Goal: Transaction & Acquisition: Purchase product/service

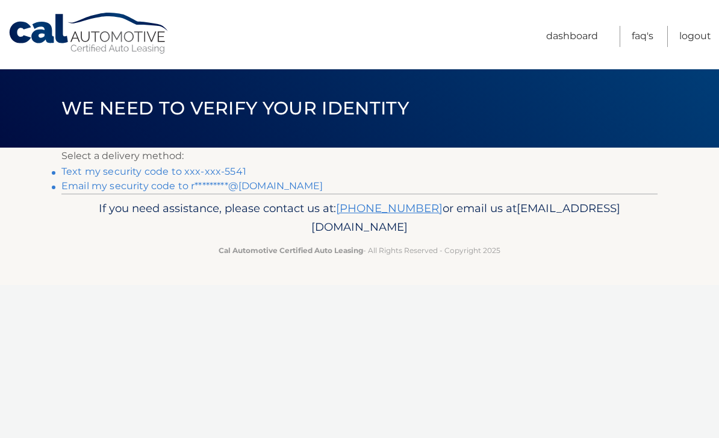
click at [76, 168] on link "Text my security code to xxx-xxx-5541" at bounding box center [153, 171] width 185 height 11
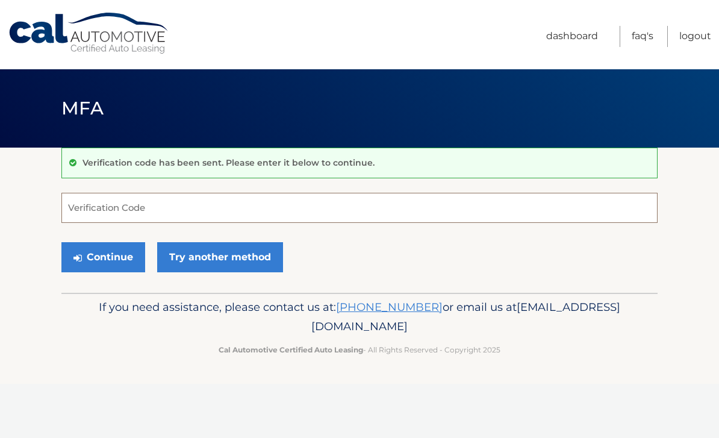
click at [226, 214] on input "Verification Code" at bounding box center [359, 208] width 596 height 30
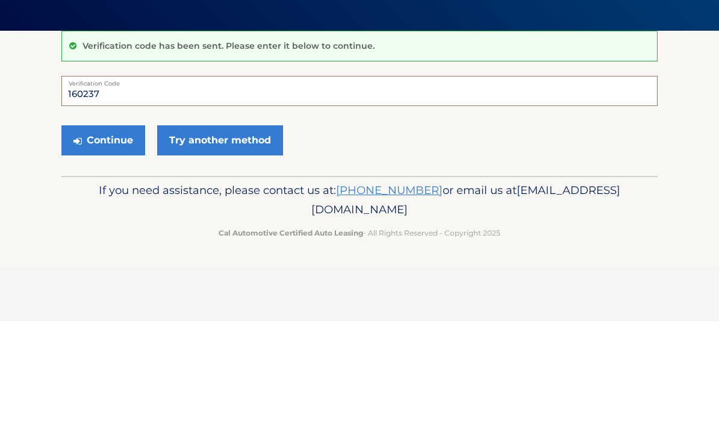
type input "160237"
click at [114, 242] on button "Continue" at bounding box center [103, 257] width 84 height 30
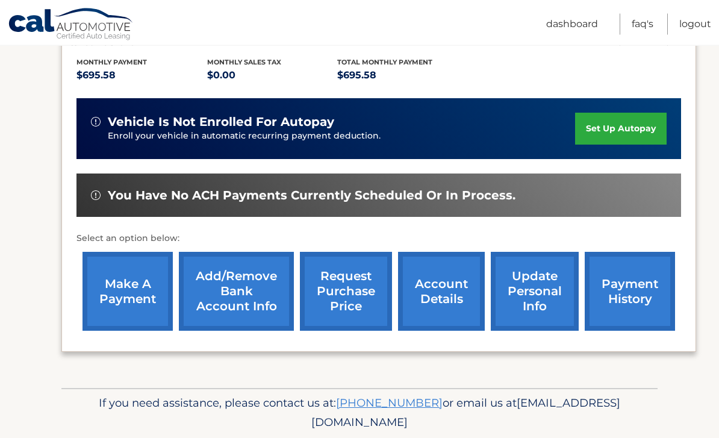
scroll to position [250, 0]
click at [135, 293] on link "make a payment" at bounding box center [127, 291] width 90 height 79
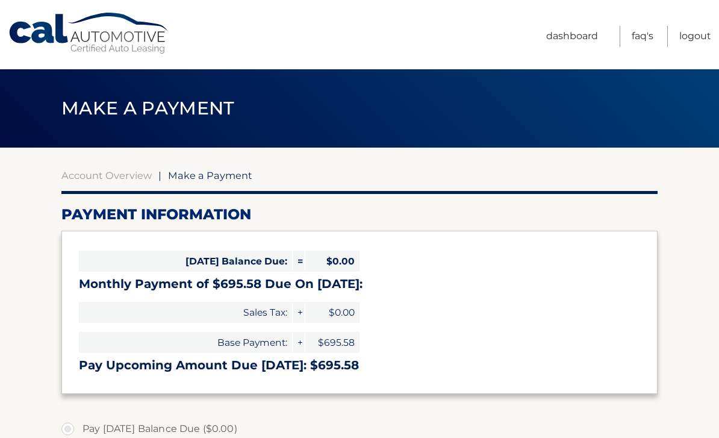
select select "YzFiMDVlODItNDlmMC00MzU4LThiNGQtYTUyMzYxMWY1ODkx"
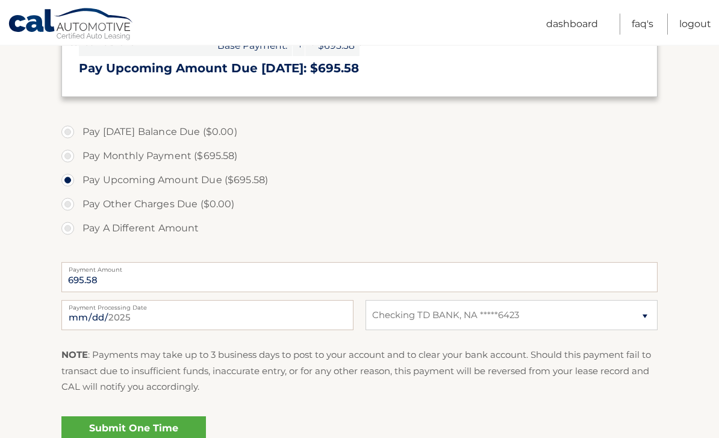
scroll to position [297, 0]
click at [92, 433] on link "Submit One Time Payment" at bounding box center [133, 435] width 144 height 39
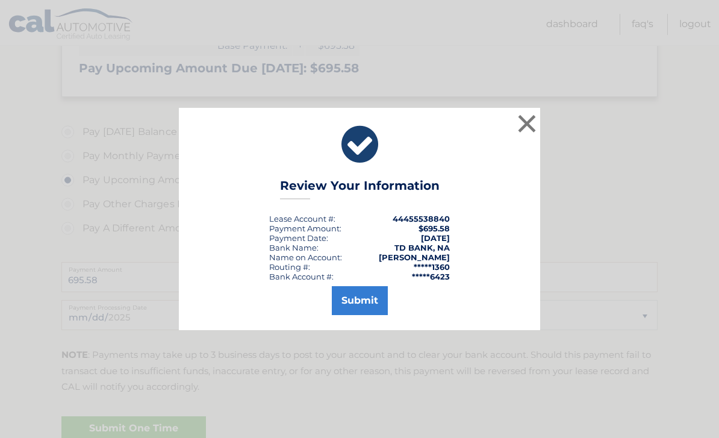
click at [371, 315] on button "Submit" at bounding box center [360, 300] width 56 height 29
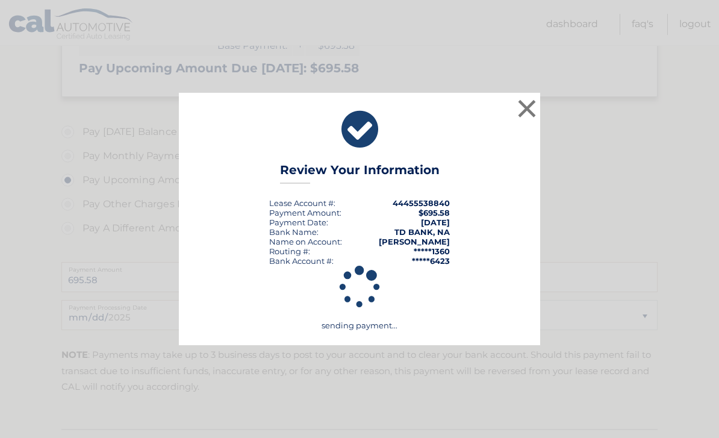
click at [13, 104] on div "× Review Your Information Lease Account #: 44455538840 Payment Amount: $695.58 …" at bounding box center [359, 219] width 719 height 438
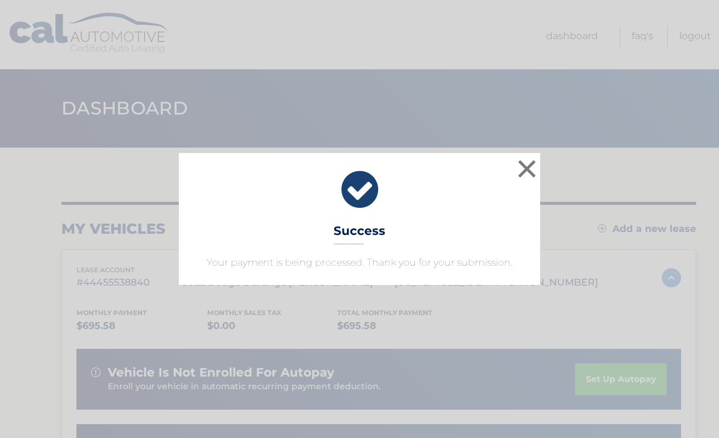
click at [536, 169] on button "×" at bounding box center [527, 168] width 24 height 24
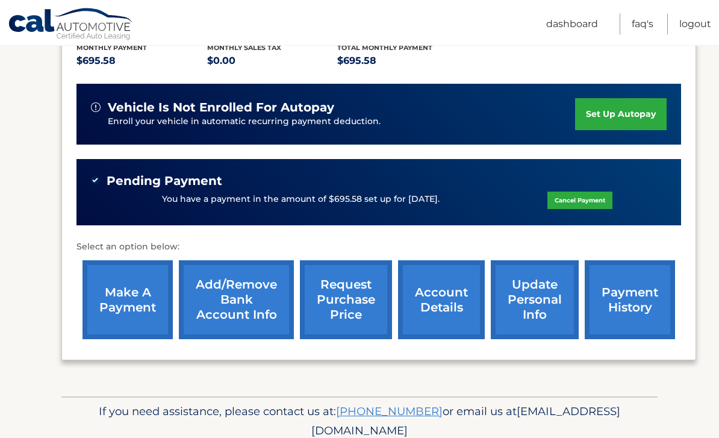
scroll to position [273, 0]
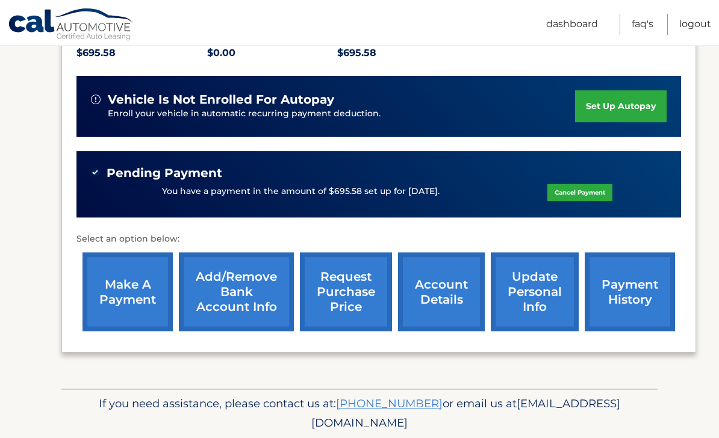
click at [636, 297] on link "payment history" at bounding box center [629, 291] width 90 height 79
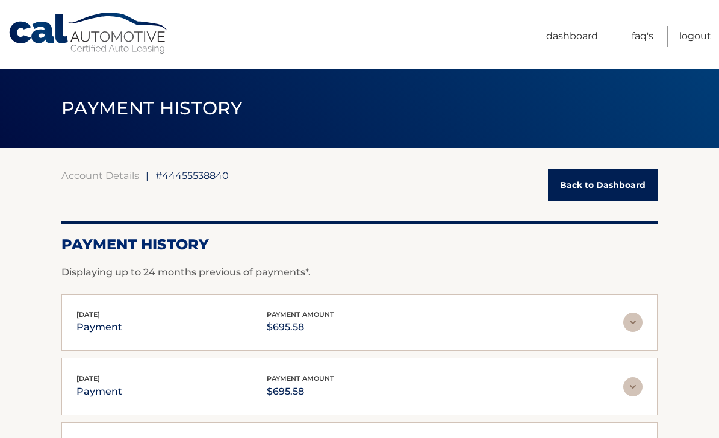
click at [699, 38] on link "Logout" at bounding box center [695, 36] width 32 height 21
